Goal: Consume media (video, audio)

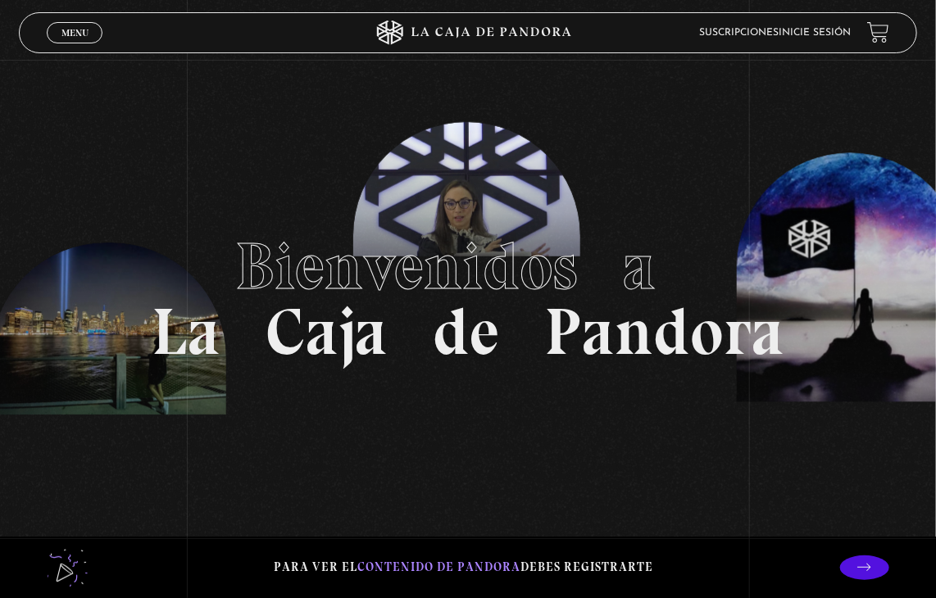
click at [58, 30] on link "Menu Cerrar" at bounding box center [75, 32] width 56 height 21
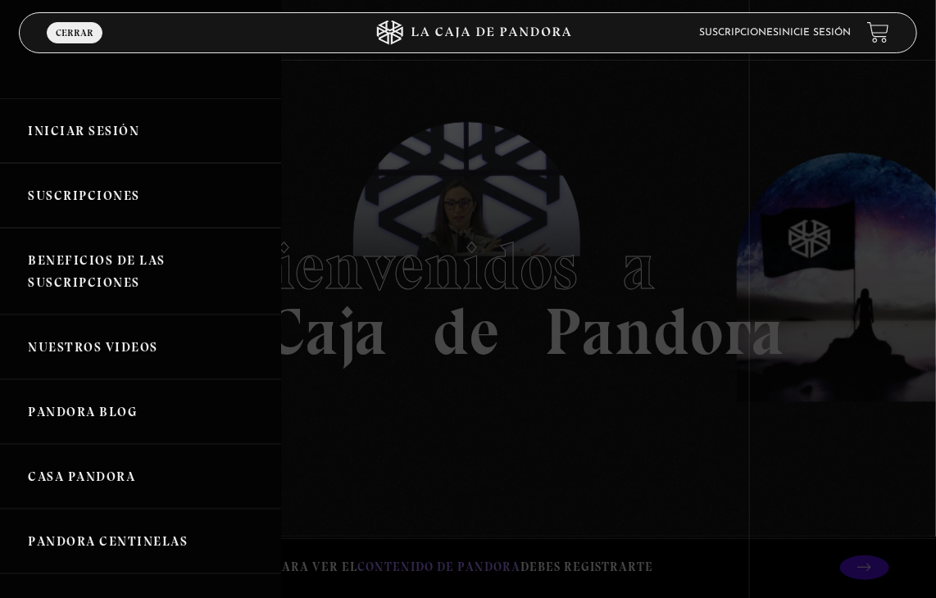
click at [99, 127] on link "Iniciar Sesión" at bounding box center [140, 130] width 281 height 65
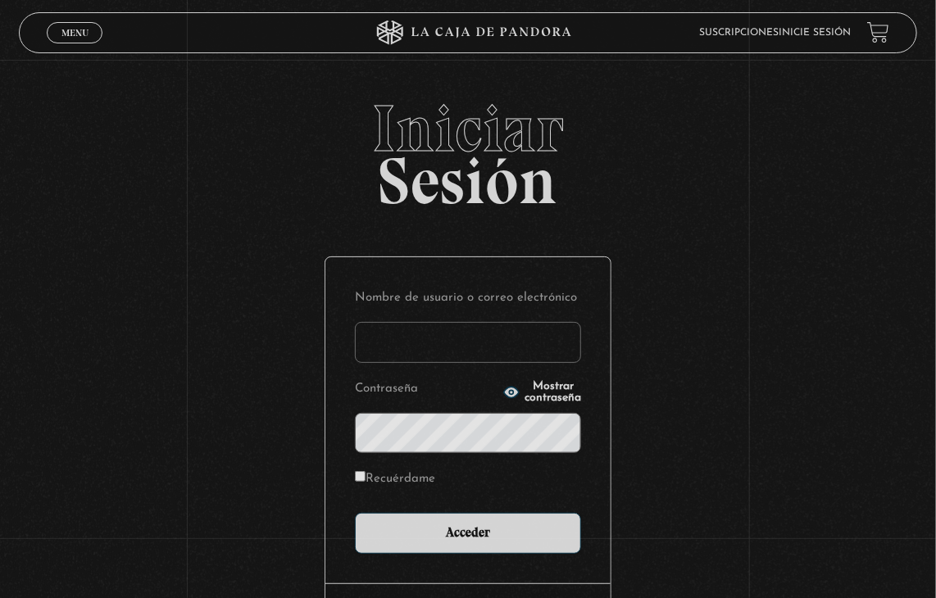
click at [497, 356] on input "Nombre de usuario o correo electrónico" at bounding box center [468, 342] width 226 height 41
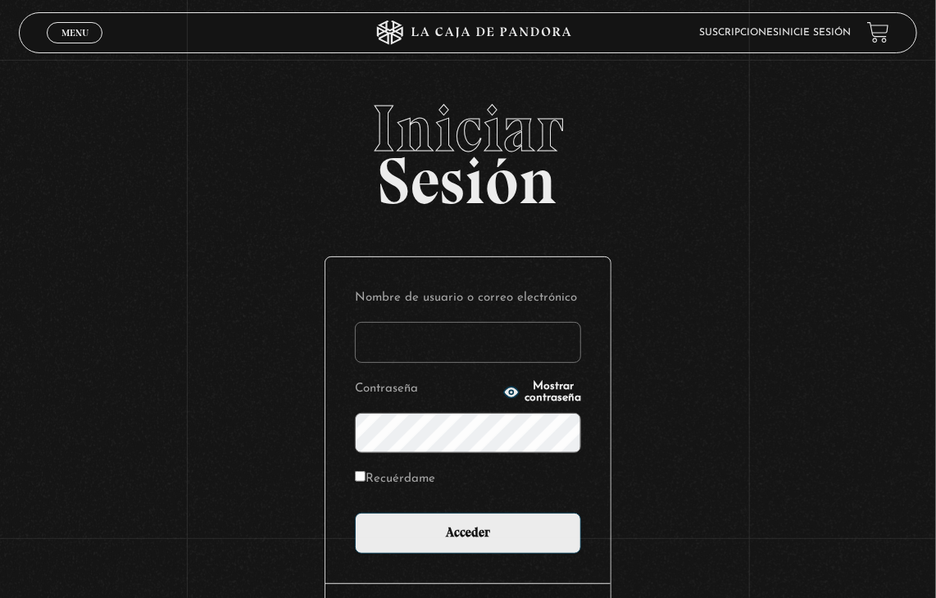
type input "ambar perez"
click at [355, 513] on input "Acceder" at bounding box center [468, 533] width 226 height 41
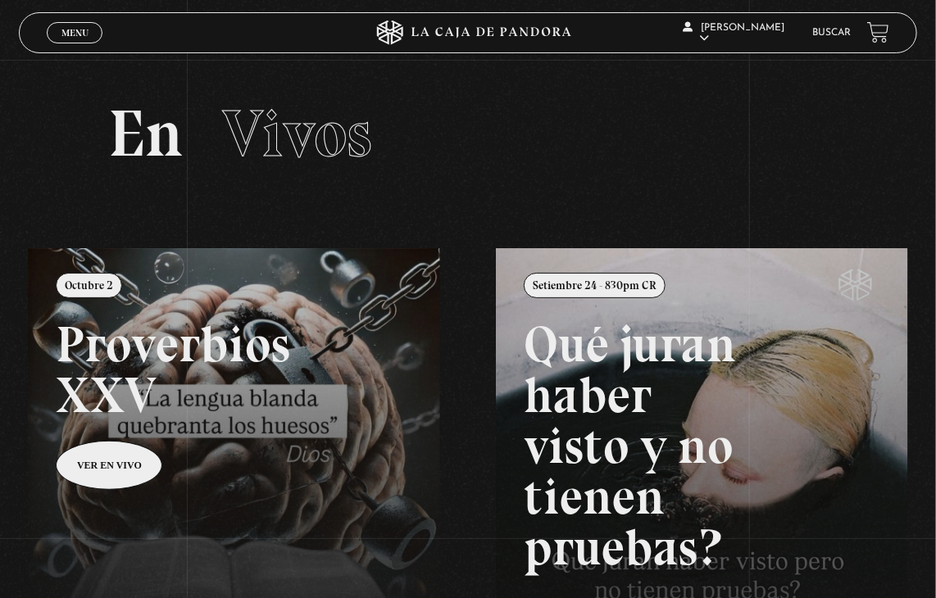
click at [71, 40] on link "Menu Cerrar" at bounding box center [75, 32] width 56 height 21
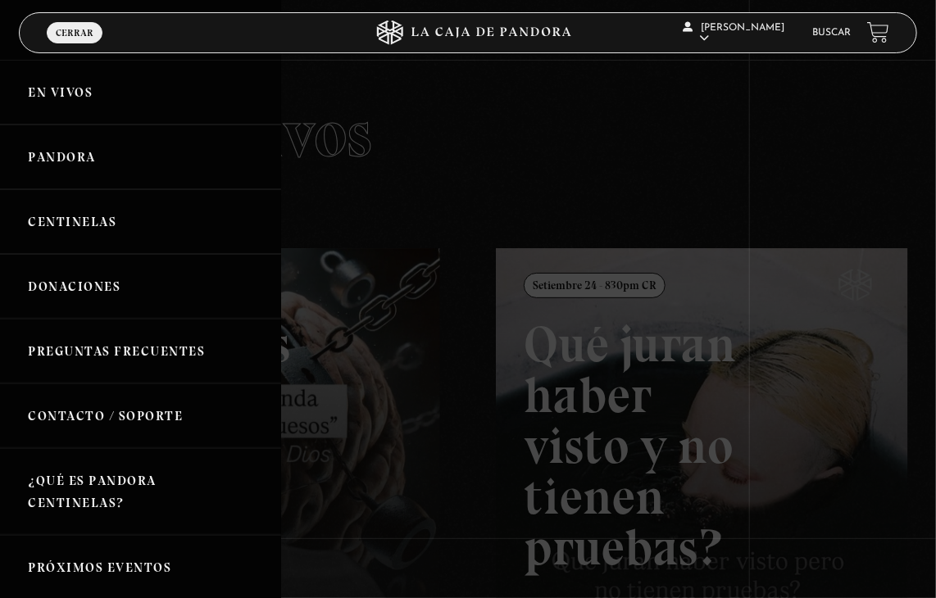
click at [64, 87] on link "En vivos" at bounding box center [140, 92] width 281 height 65
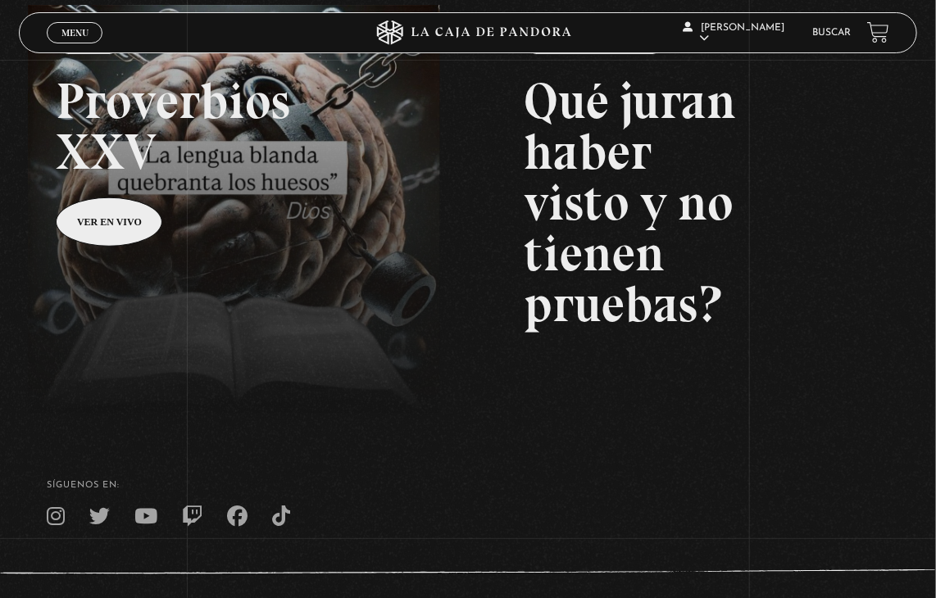
scroll to position [246, 0]
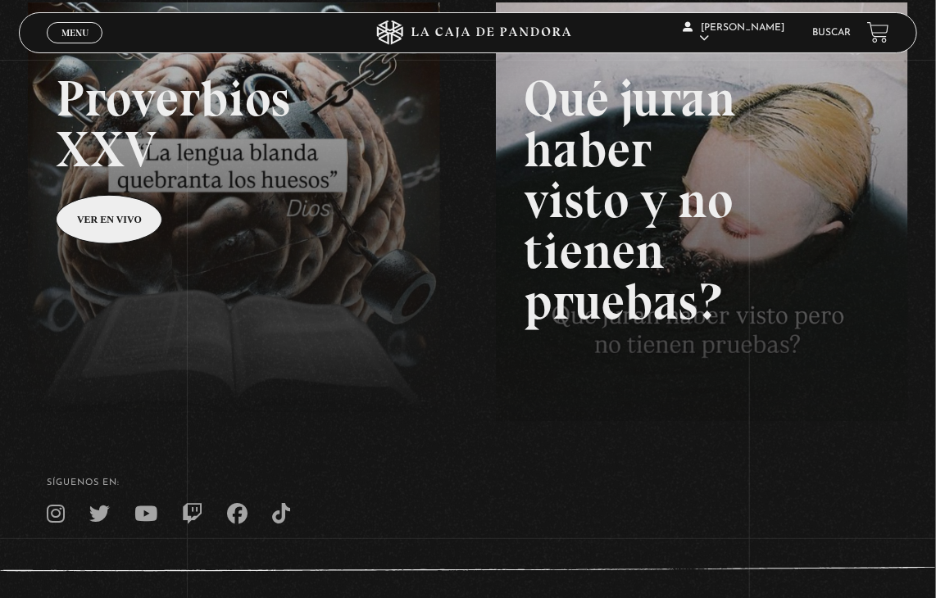
drag, startPoint x: 783, startPoint y: 580, endPoint x: 975, endPoint y: 569, distance: 192.1
click at [935, 569] on html "ingresar al sitio Ver Video Más Información Solicitar Por favor coloque su disp…" at bounding box center [468, 213] width 936 height 918
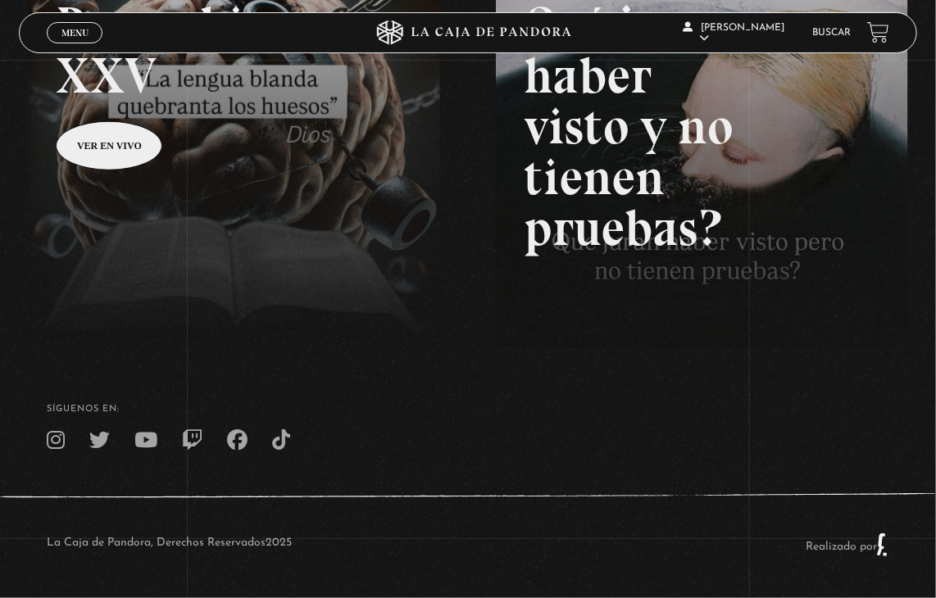
scroll to position [320, 0]
drag, startPoint x: 578, startPoint y: 497, endPoint x: 708, endPoint y: 502, distance: 130.4
click at [708, 502] on div "La Caja de Pandora, Derechos Reservados 2025 Realizado por" at bounding box center [468, 545] width 936 height 107
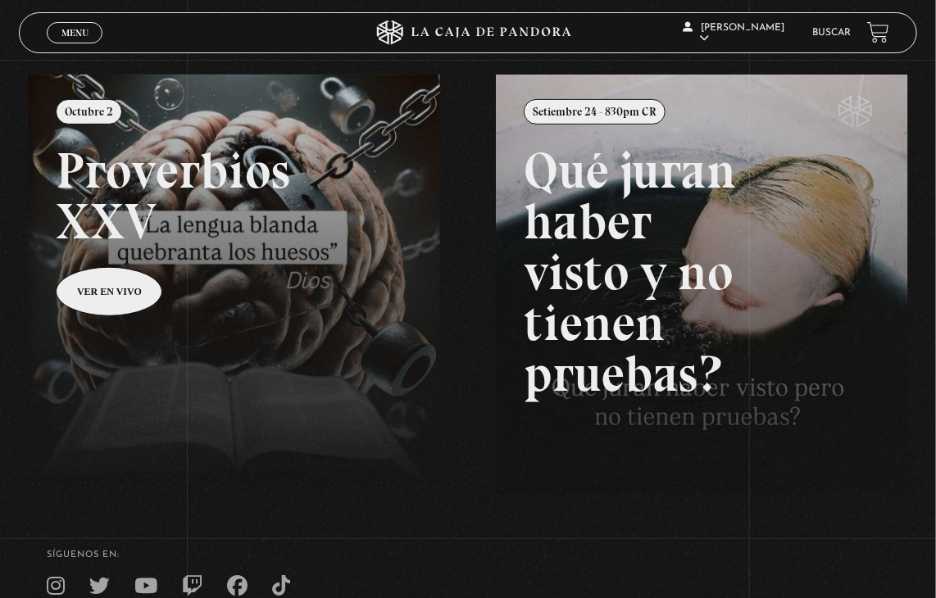
scroll to position [0, 0]
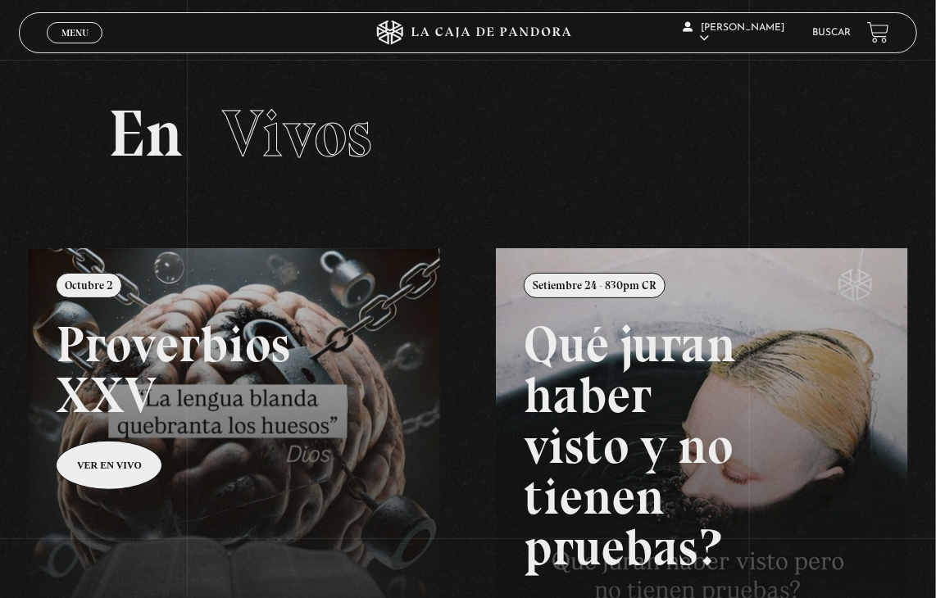
click at [75, 29] on span "Menu" at bounding box center [74, 33] width 27 height 10
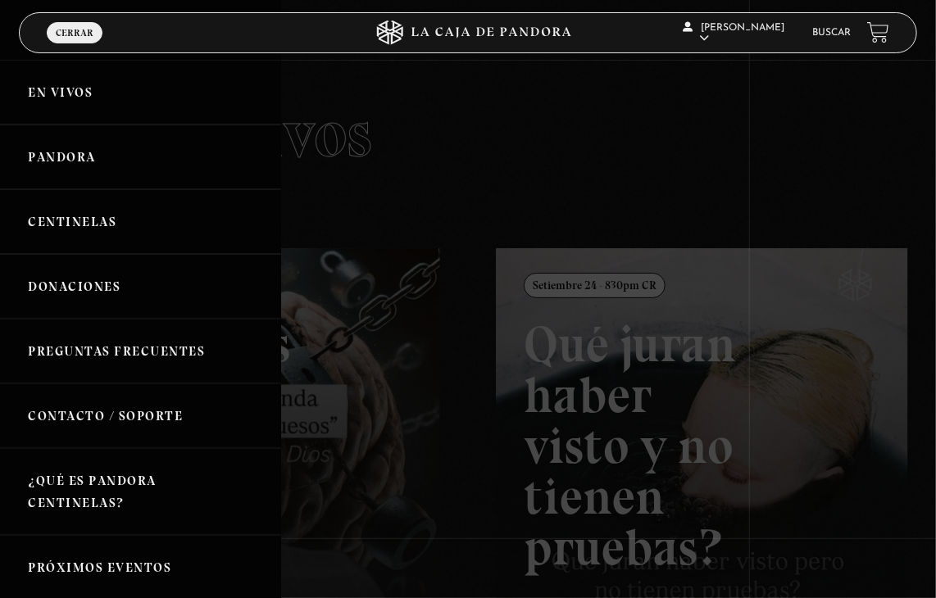
click at [72, 158] on link "Pandora" at bounding box center [140, 157] width 281 height 65
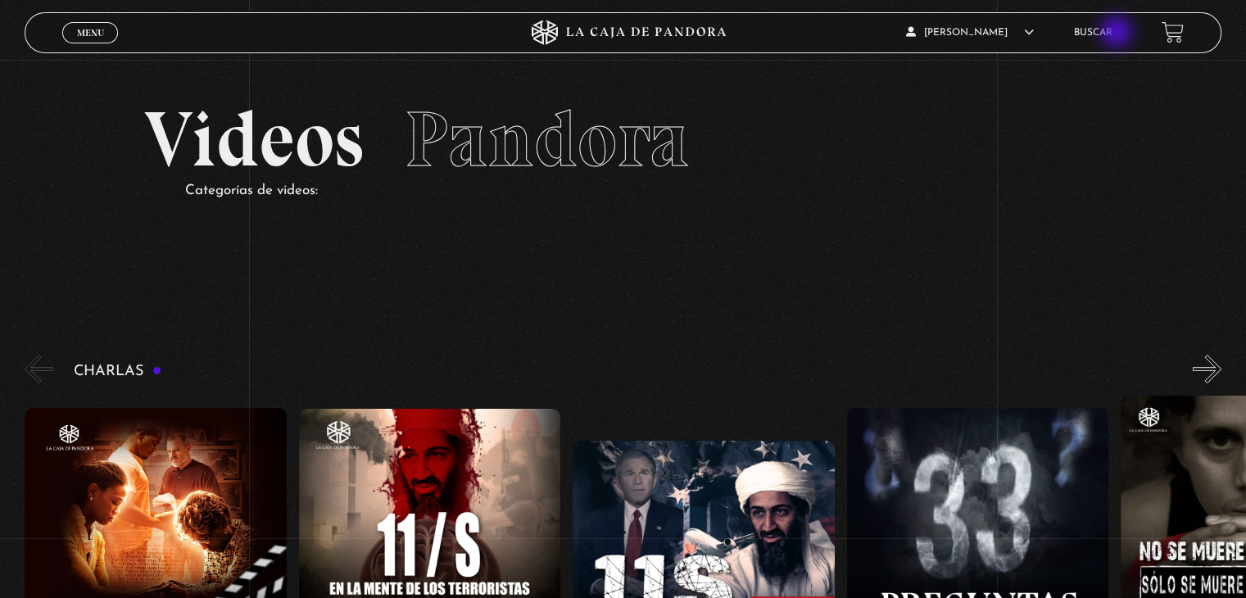
click at [948, 34] on link "Buscar" at bounding box center [1093, 33] width 39 height 10
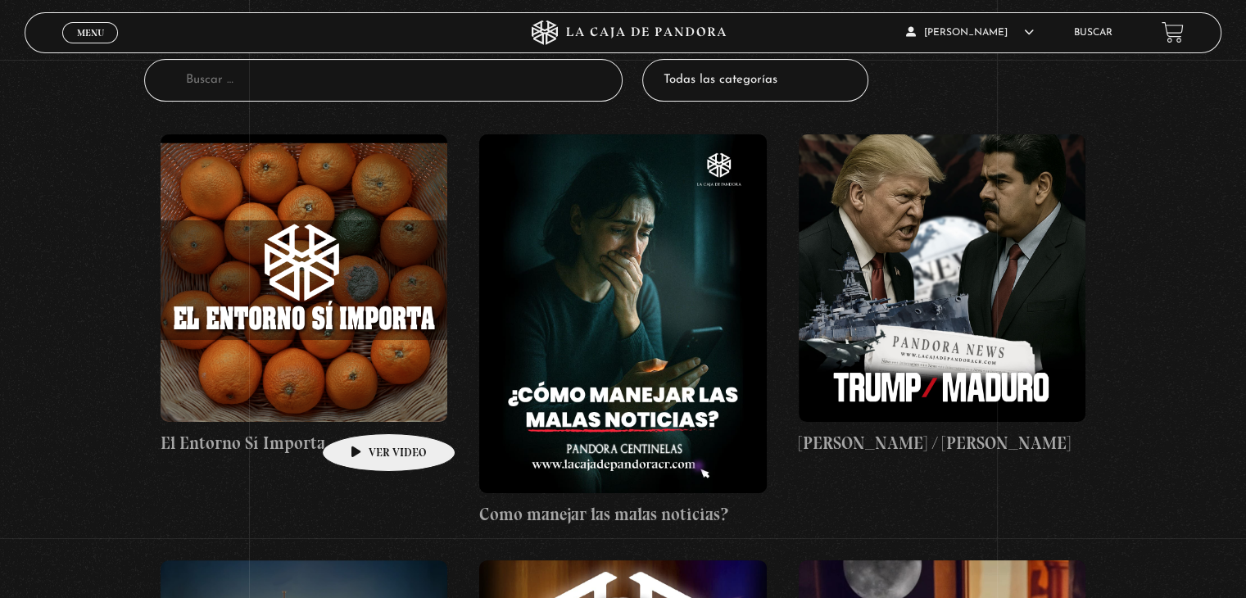
scroll to position [246, 0]
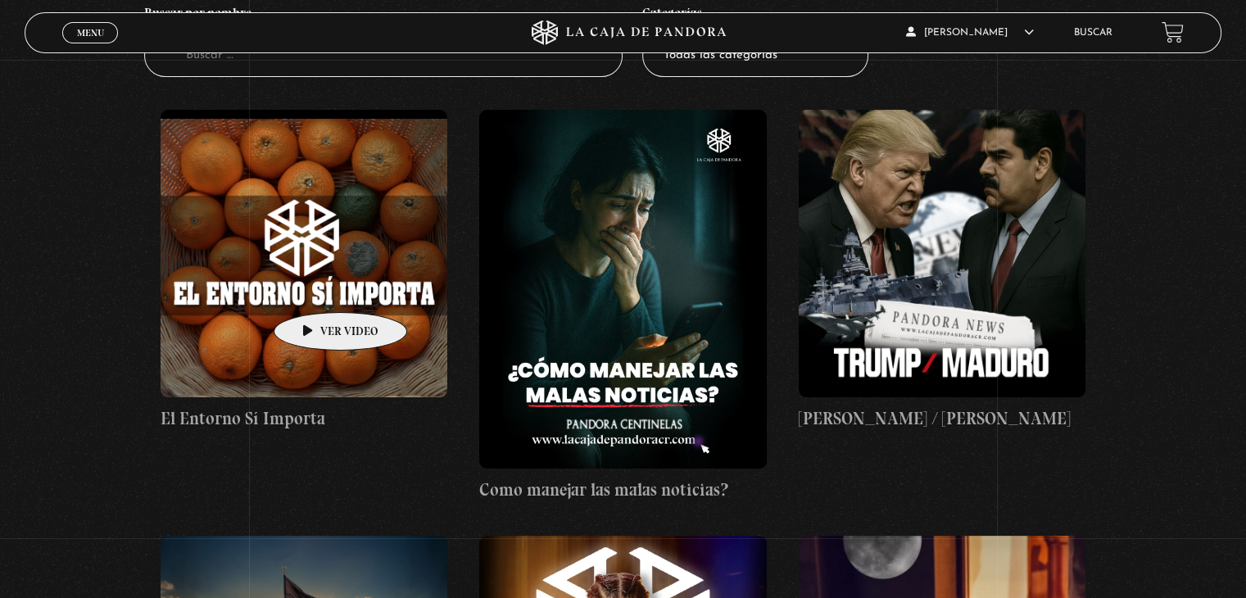
click at [315, 288] on figure at bounding box center [304, 253] width 287 height 287
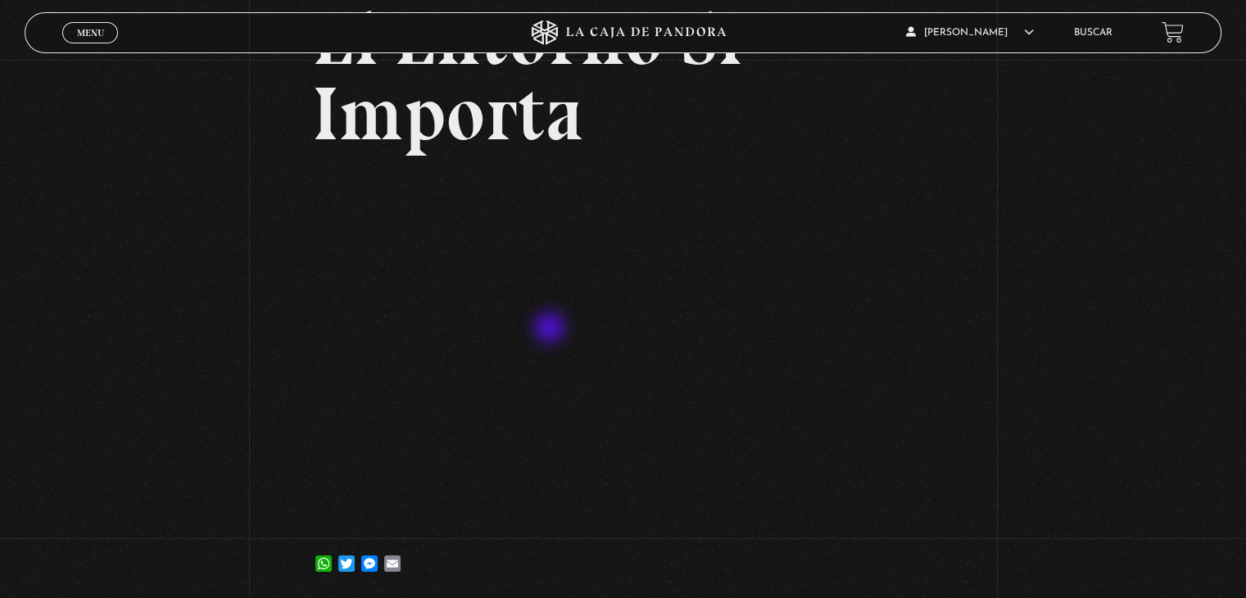
scroll to position [164, 0]
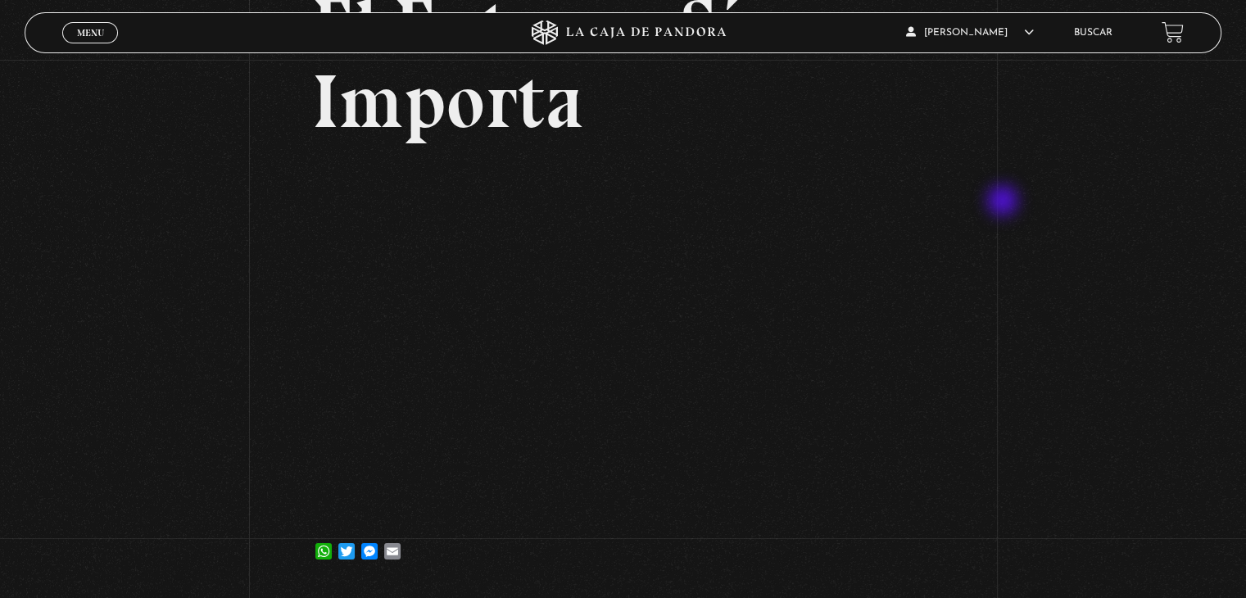
click at [1005, 202] on div "Volver 18 septiembre, 2025 El Entorno Sí Importa WhatsApp Twitter Messenger Ema…" at bounding box center [623, 242] width 1246 height 693
click at [1102, 352] on div "Volver 18 septiembre, 2025 El Entorno Sí Importa WhatsApp Twitter Messenger Ema…" at bounding box center [623, 242] width 1246 height 693
click at [965, 134] on div "Volver 18 septiembre, 2025 El Entorno Sí Importa WhatsApp Twitter Messenger Ema…" at bounding box center [623, 242] width 1246 height 693
click at [1047, 276] on div "Volver 18 septiembre, 2025 El Entorno Sí Importa WhatsApp Twitter Messenger Ema…" at bounding box center [623, 242] width 1246 height 693
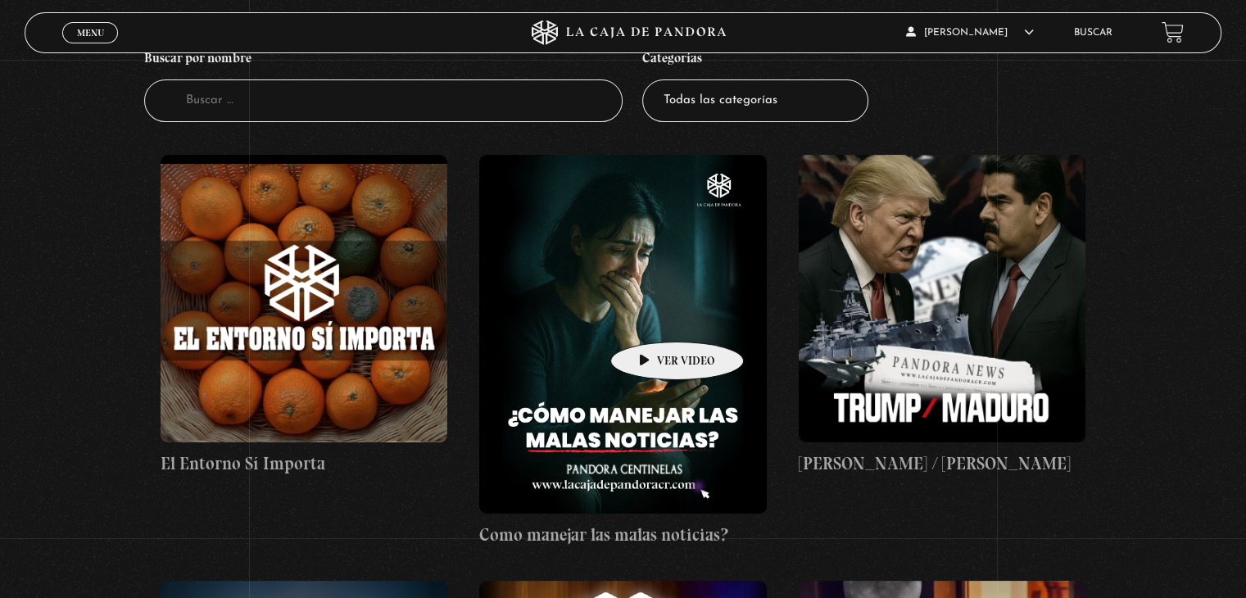
scroll to position [155, 0]
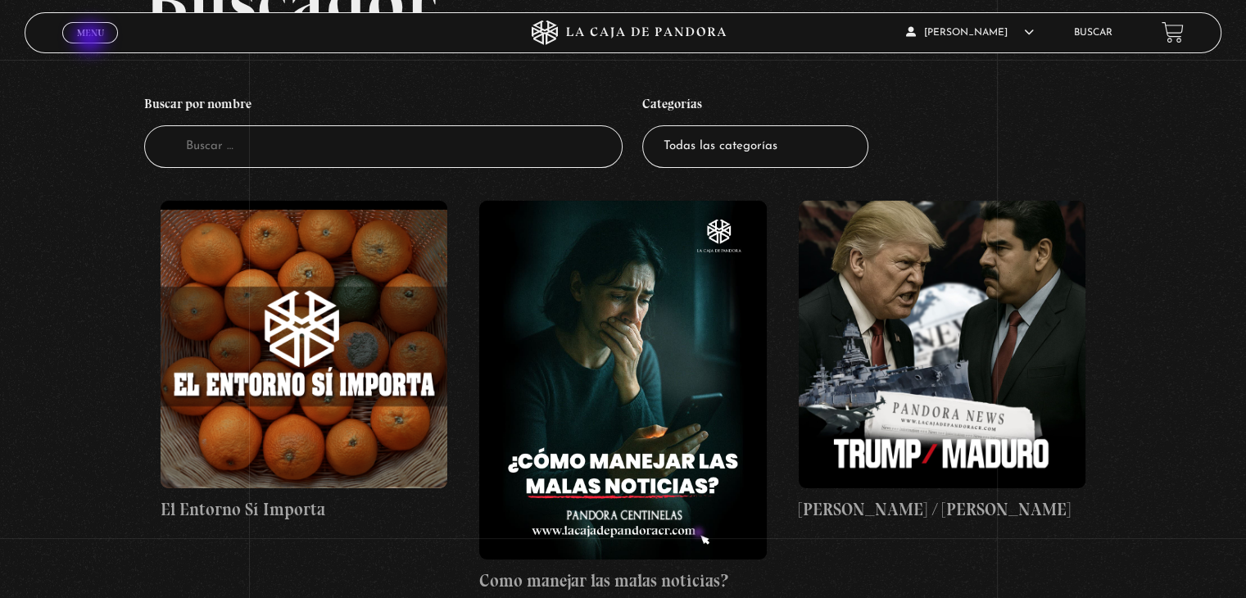
click at [92, 39] on link "Menu Cerrar" at bounding box center [90, 32] width 56 height 21
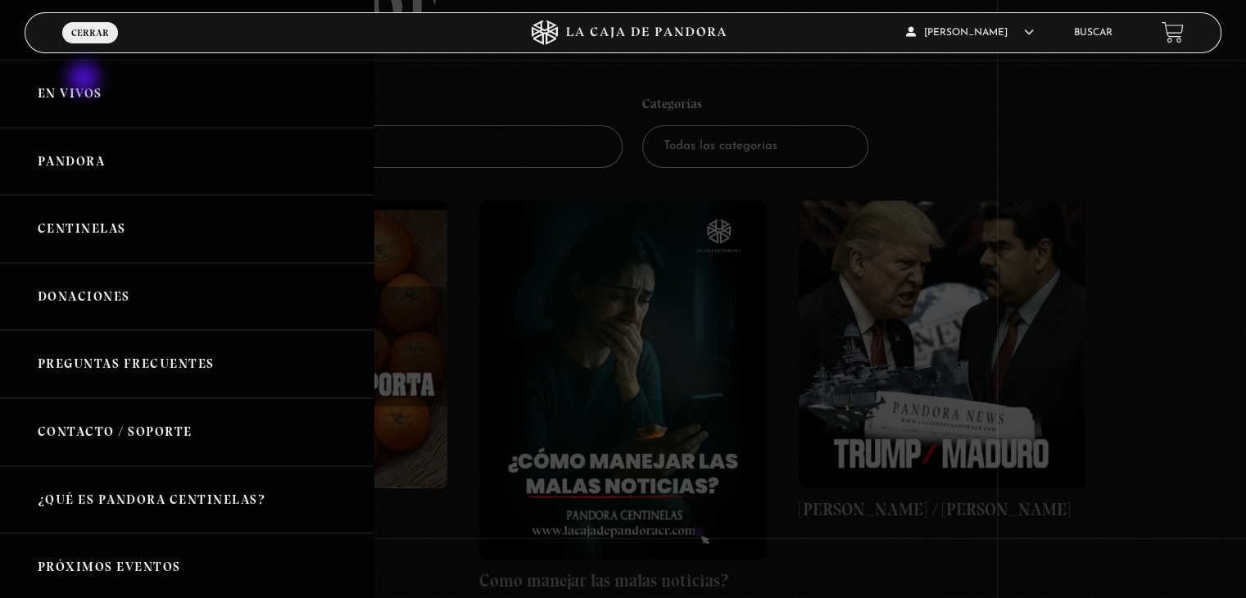
click at [85, 79] on link "En vivos" at bounding box center [187, 94] width 374 height 68
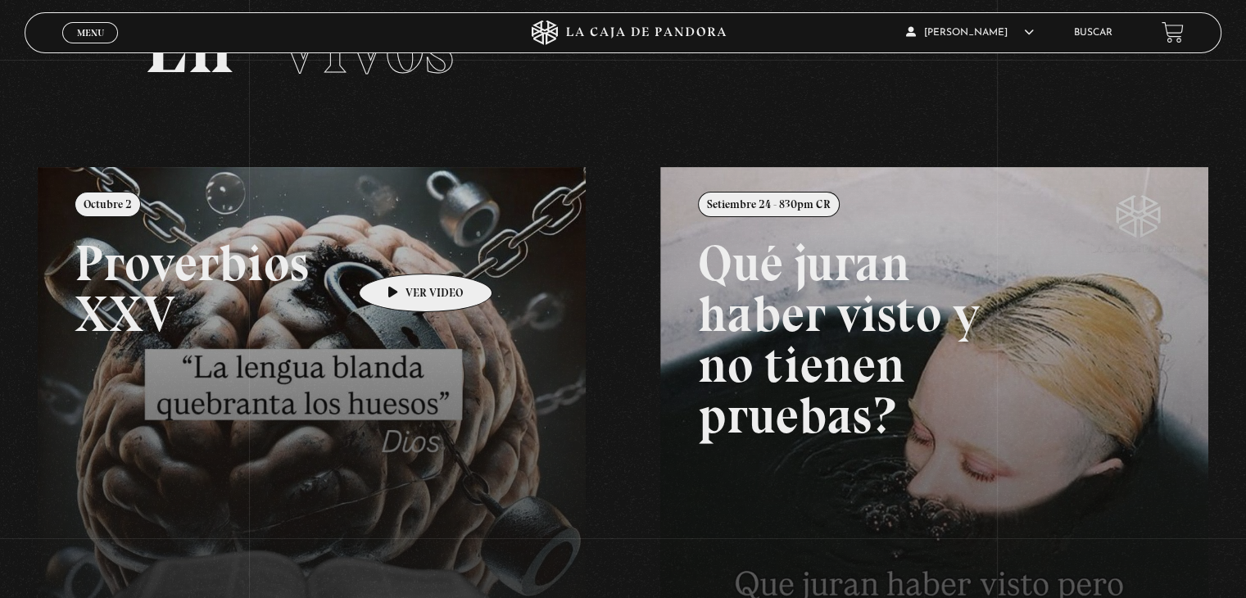
scroll to position [164, 0]
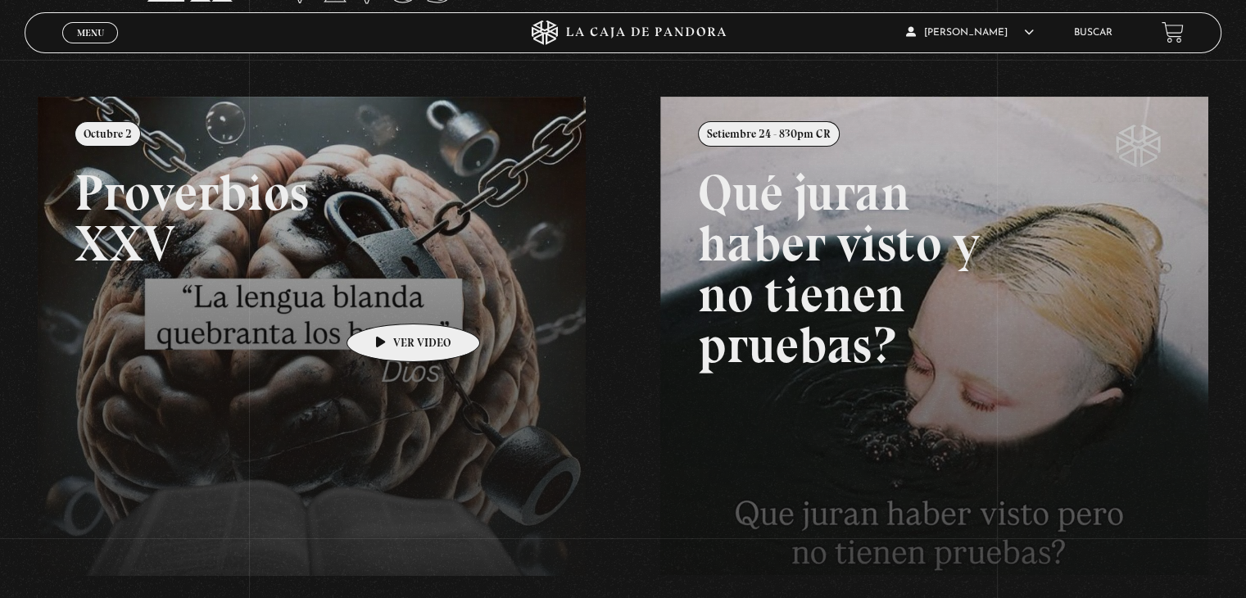
click at [400, 300] on link at bounding box center [661, 396] width 1246 height 598
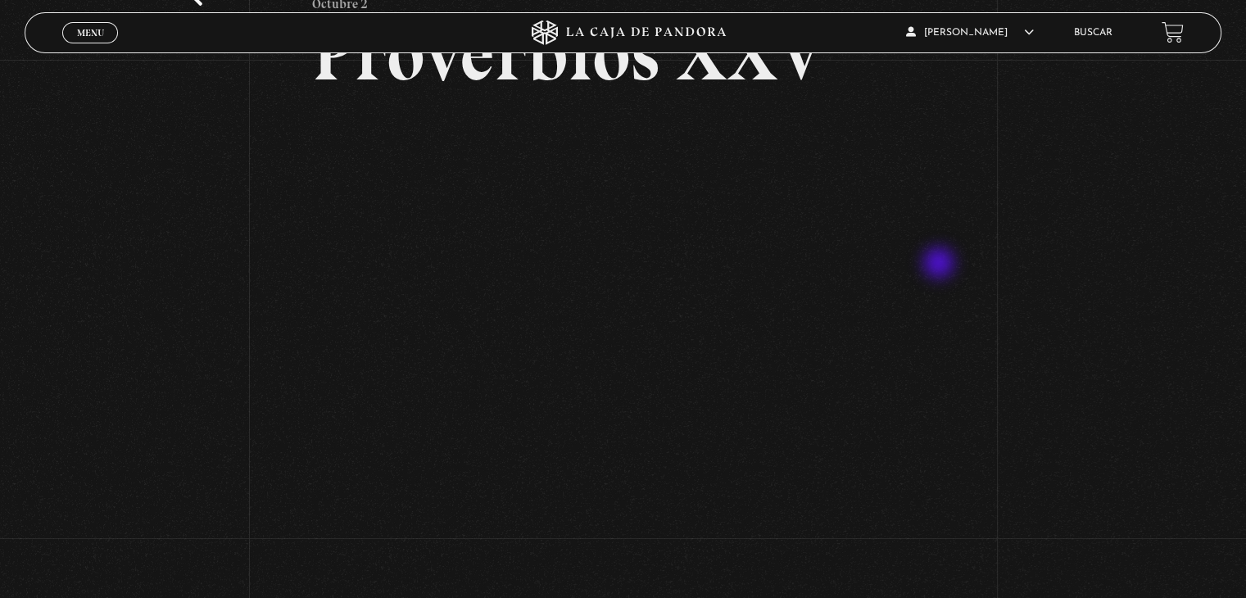
scroll to position [164, 0]
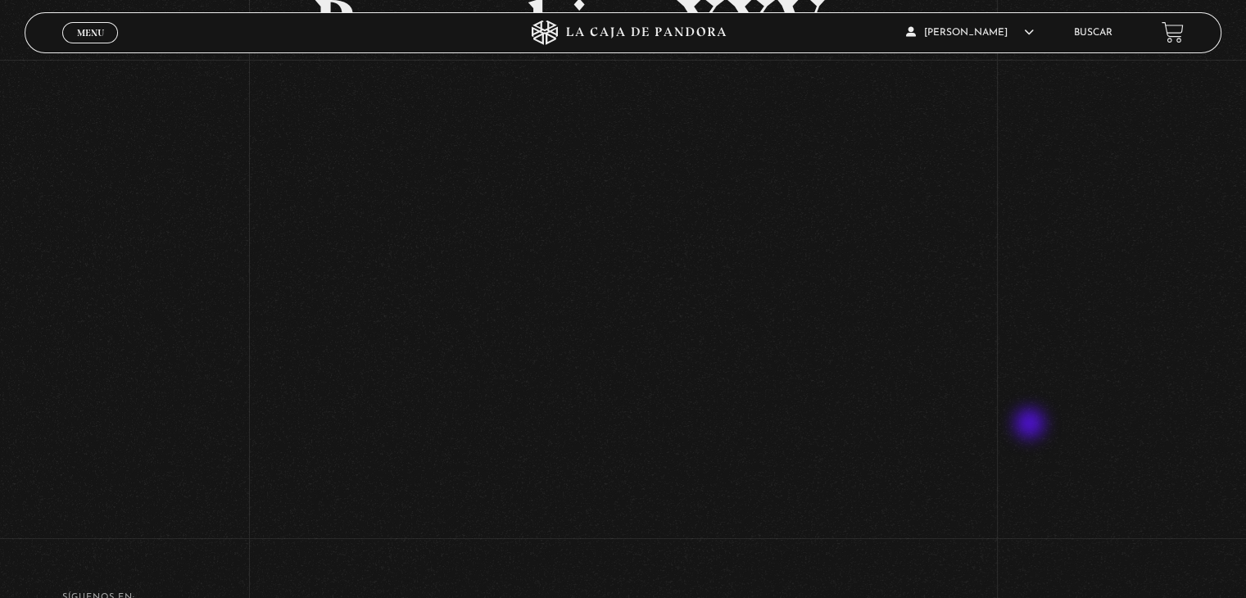
click at [1032, 425] on div "Volver [DATE] Proverbios XXV" at bounding box center [623, 216] width 1246 height 640
click at [1109, 356] on div "Volver [DATE] Proverbios XXV" at bounding box center [623, 216] width 1246 height 640
